Goal: Navigation & Orientation: Find specific page/section

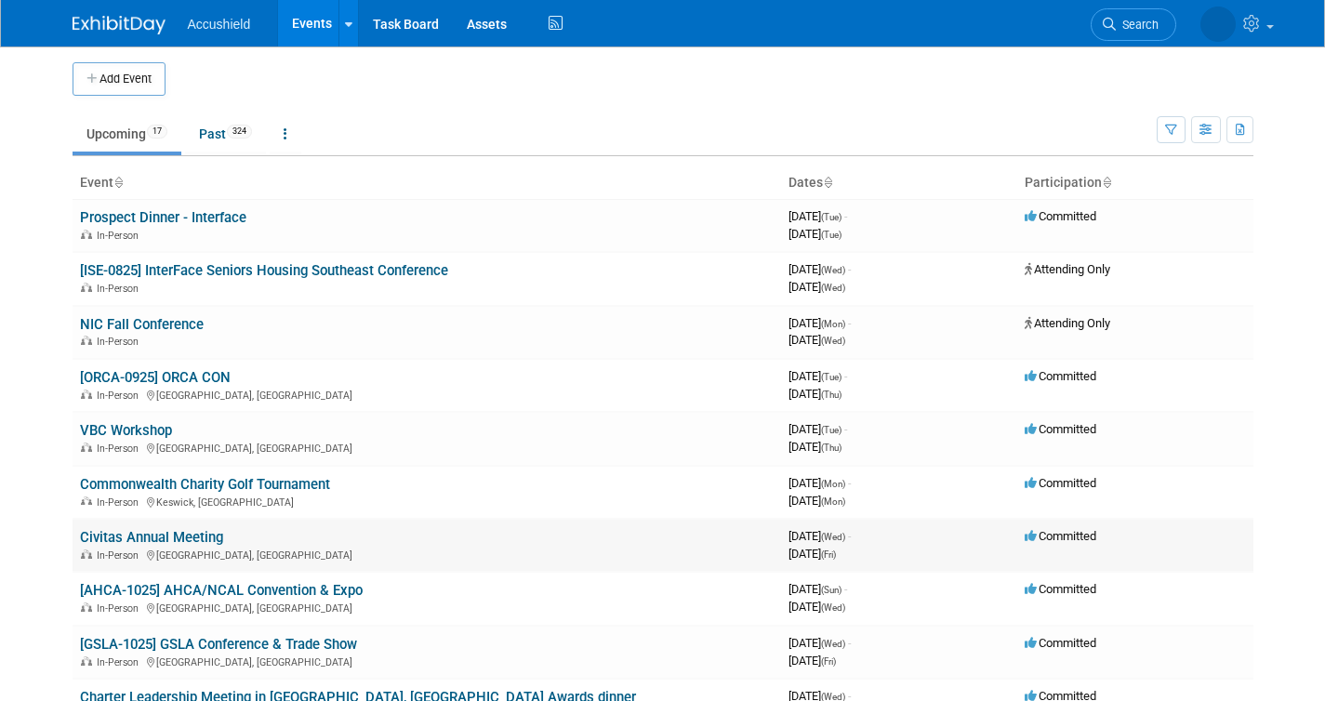
scroll to position [4, 0]
click at [168, 536] on link "Civitas Annual Meeting" at bounding box center [151, 536] width 143 height 17
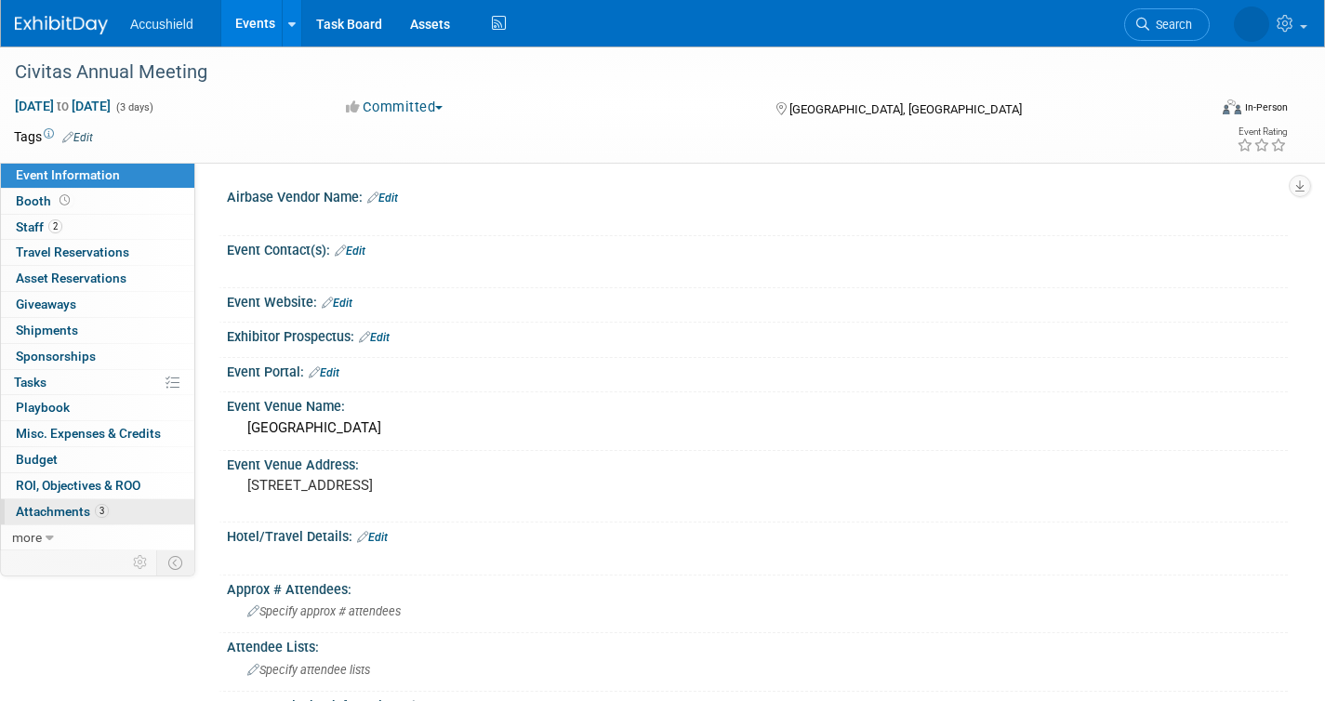
click at [72, 510] on span "Attachments 3" at bounding box center [62, 511] width 93 height 15
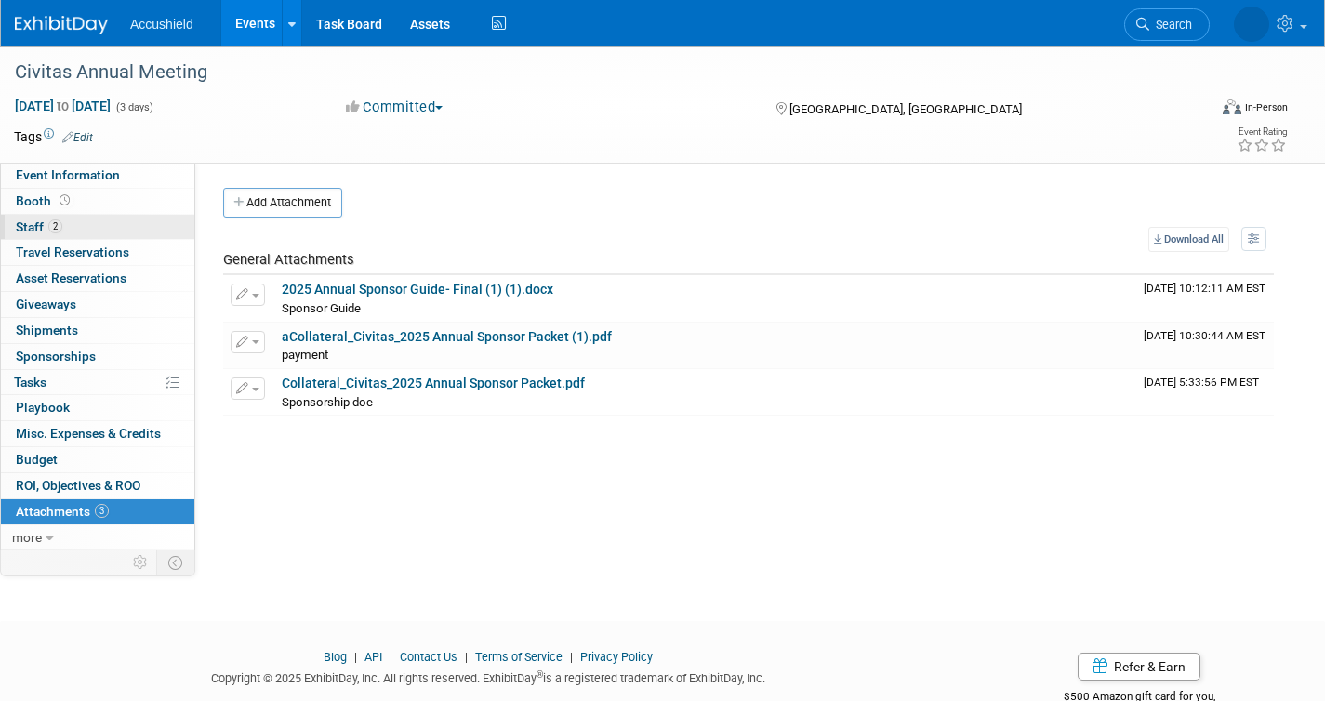
click at [113, 228] on link "2 Staff 2" at bounding box center [97, 227] width 193 height 25
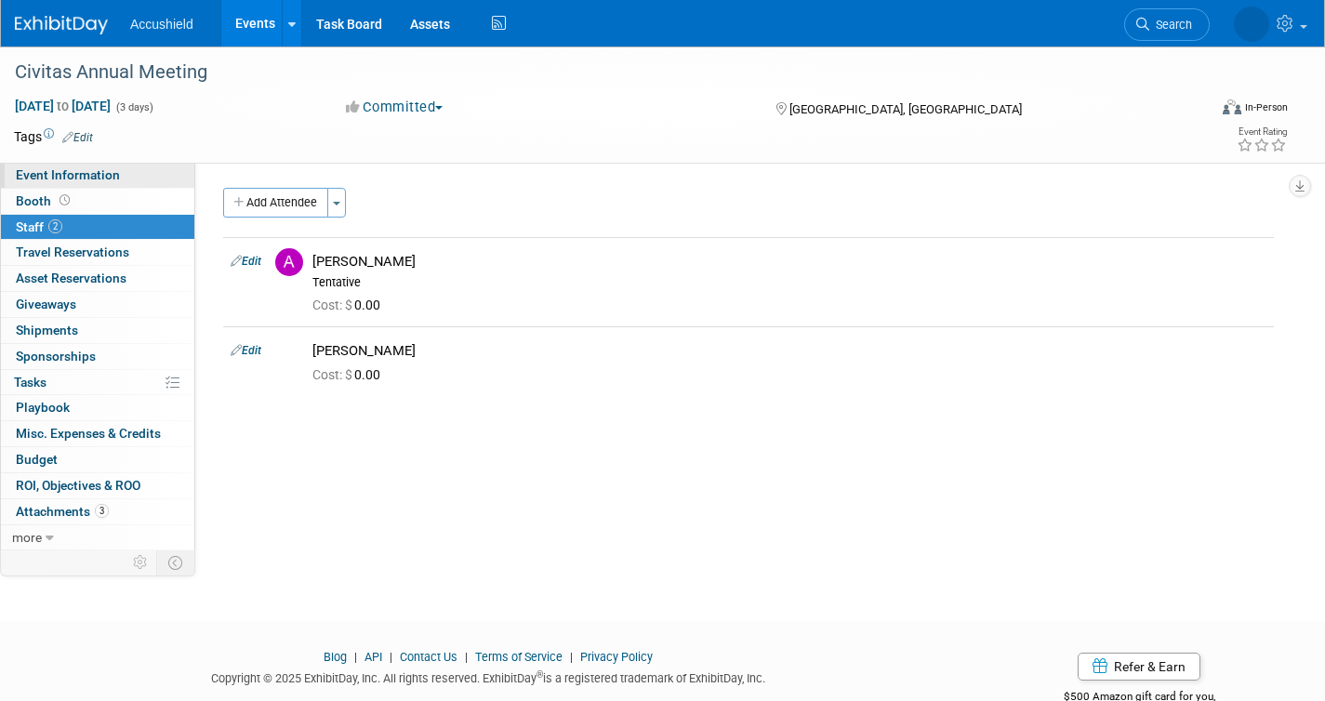
click at [115, 170] on span "Event Information" at bounding box center [68, 174] width 104 height 15
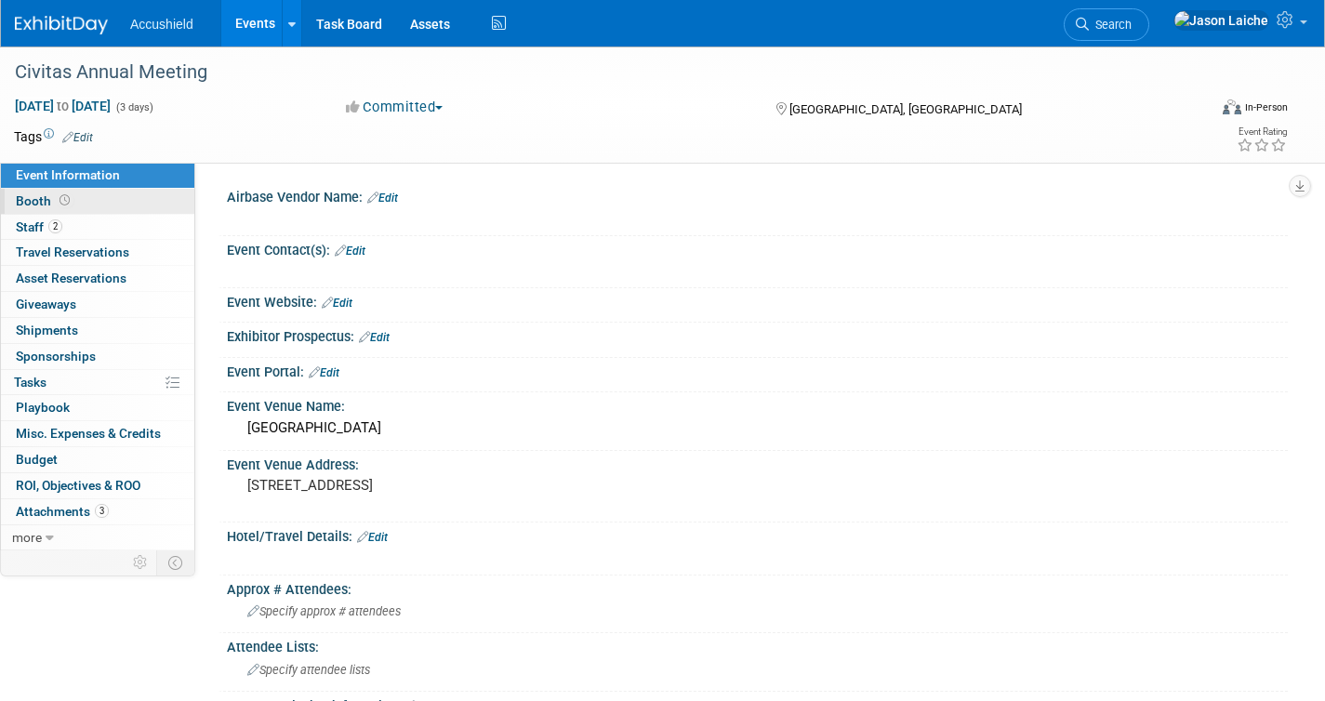
click at [91, 208] on link "Booth" at bounding box center [97, 201] width 193 height 25
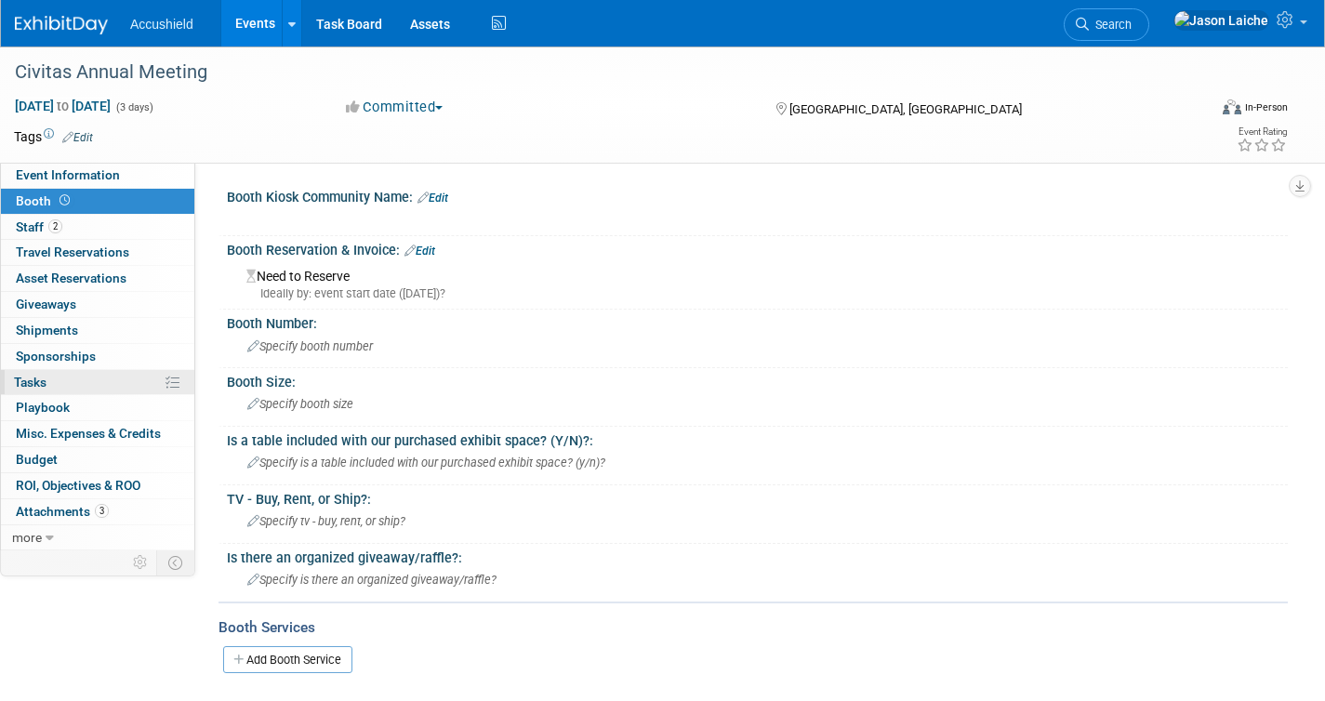
click at [97, 383] on link "0% Tasks 0%" at bounding box center [97, 382] width 193 height 25
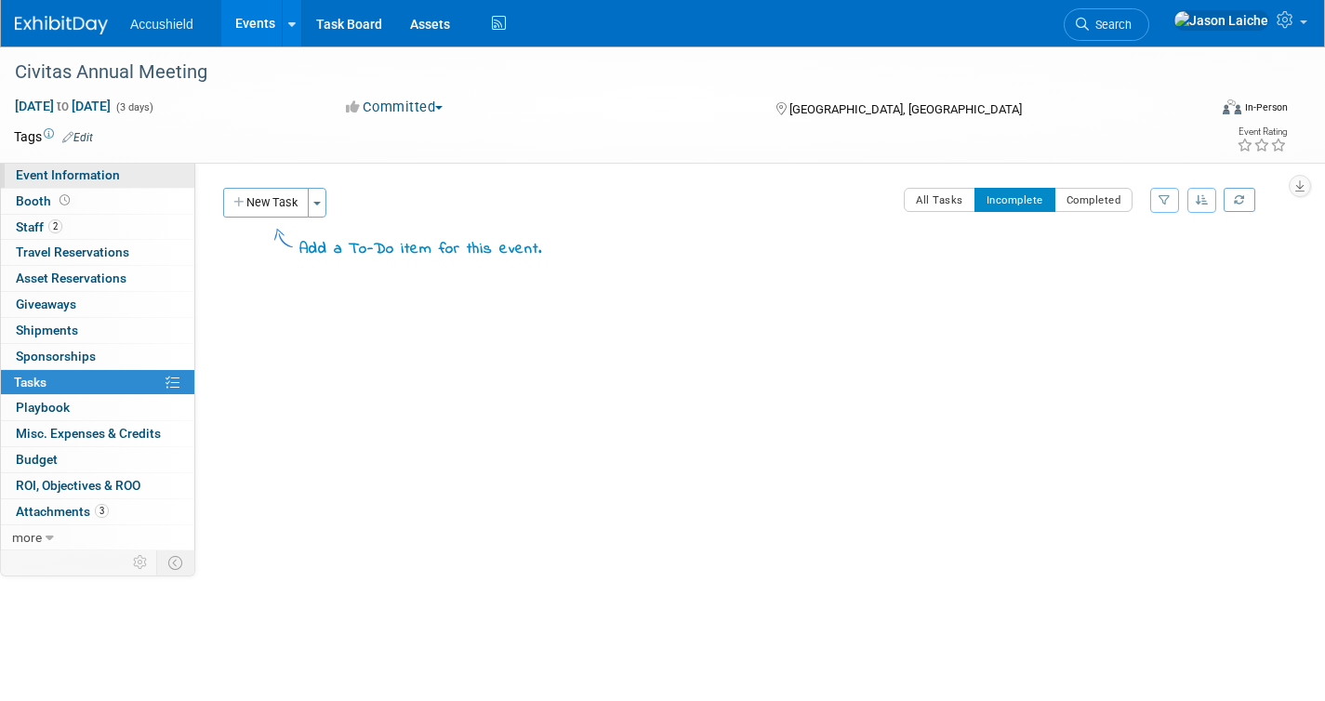
click at [97, 177] on span "Event Information" at bounding box center [68, 174] width 104 height 15
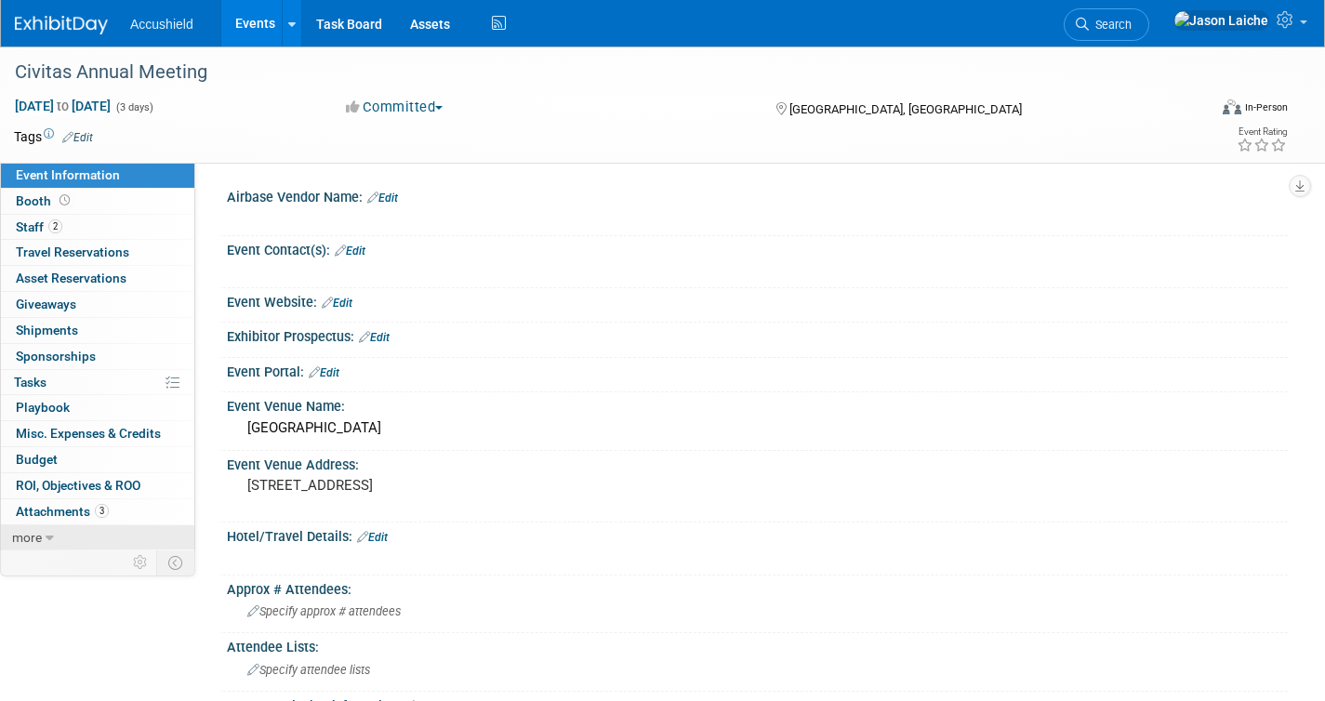
click at [55, 535] on link "more" at bounding box center [97, 537] width 193 height 25
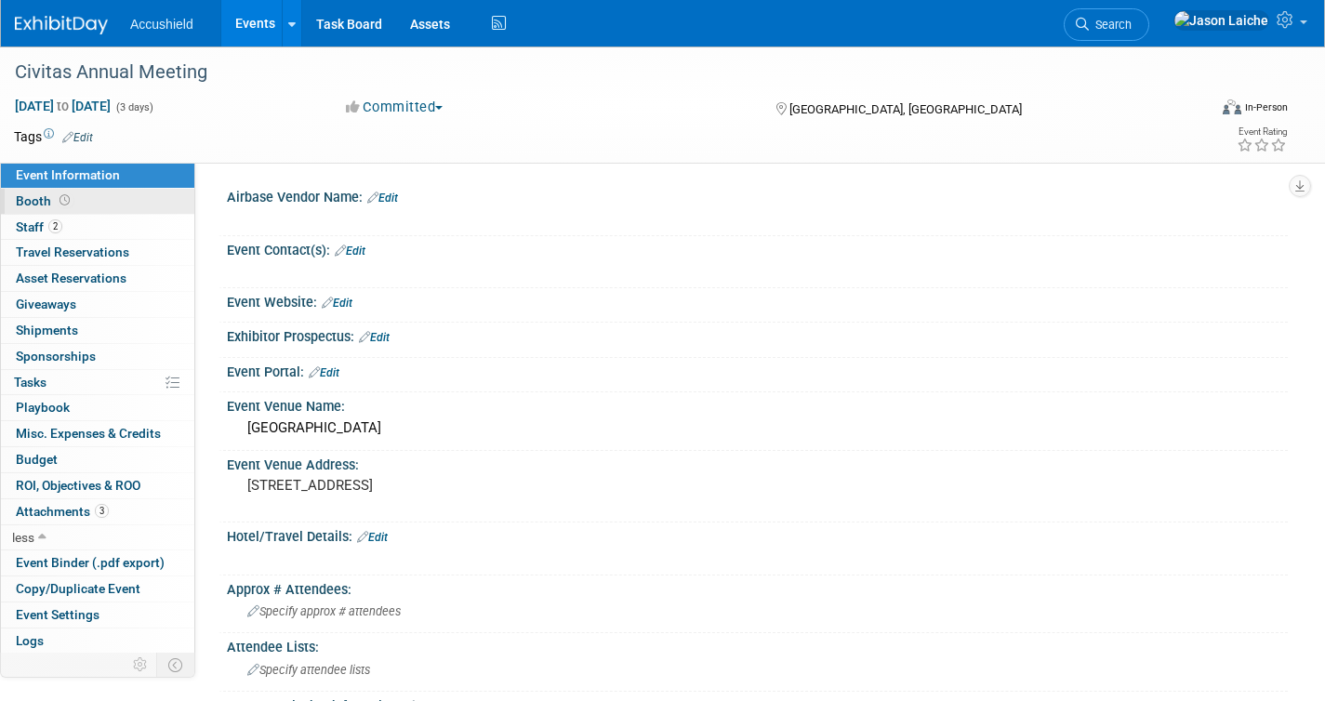
click at [139, 207] on link "Booth" at bounding box center [97, 201] width 193 height 25
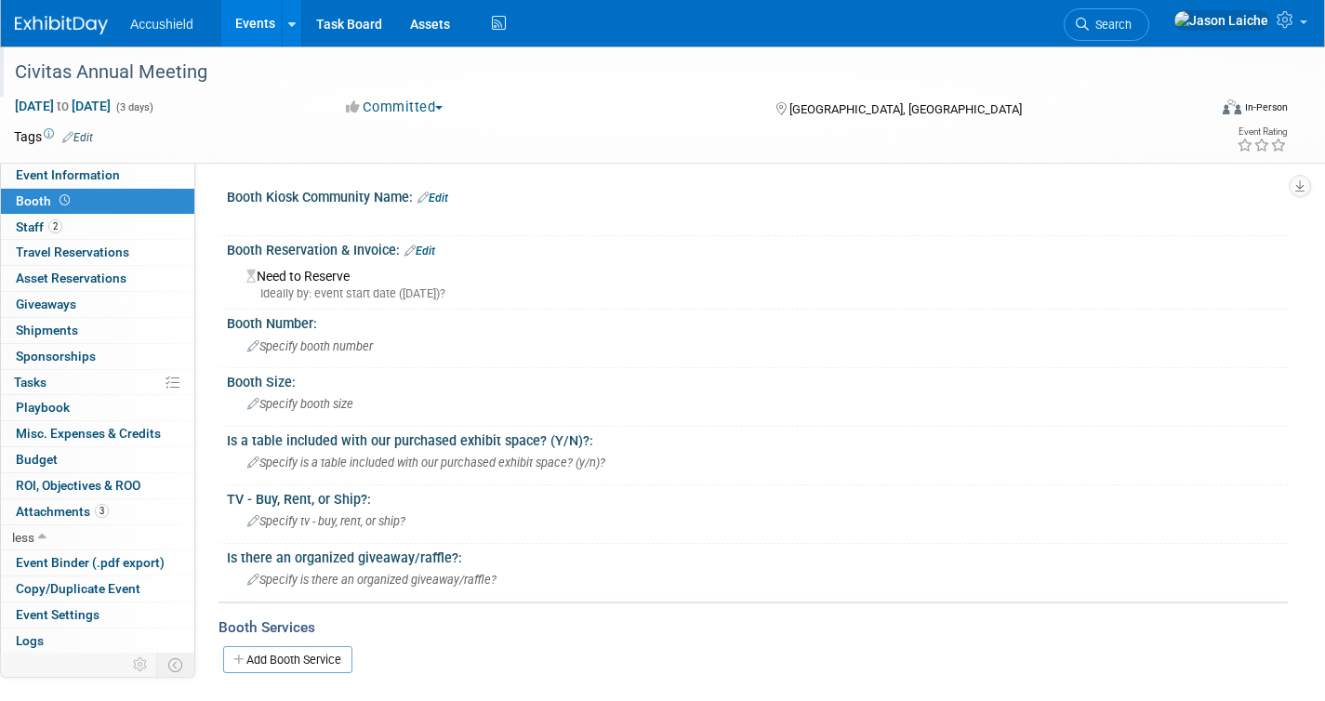
click at [95, 69] on div "Civitas Annual Meeting" at bounding box center [593, 72] width 1171 height 33
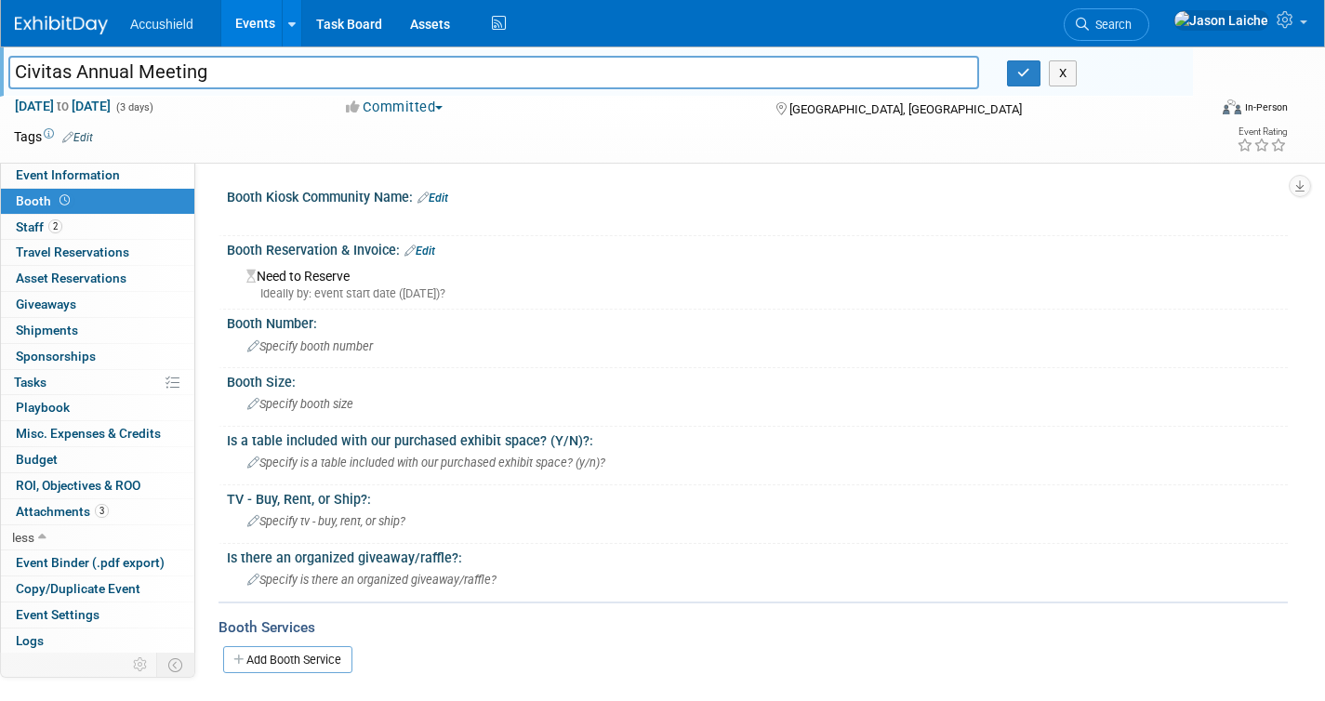
click at [95, 69] on input "Civitas Annual Meeting" at bounding box center [493, 72] width 971 height 33
